Goal: Find specific page/section: Find specific page/section

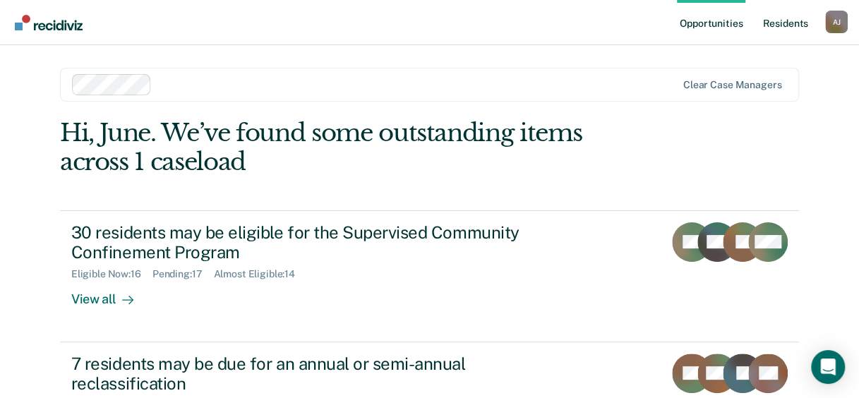
click at [791, 24] on link "Resident s" at bounding box center [786, 22] width 52 height 45
click at [783, 20] on link "Resident s" at bounding box center [786, 22] width 52 height 45
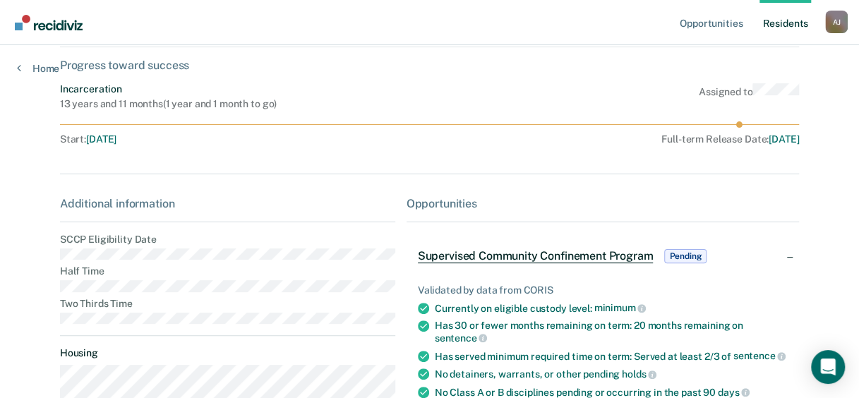
scroll to position [141, 0]
